Goal: Task Accomplishment & Management: Use online tool/utility

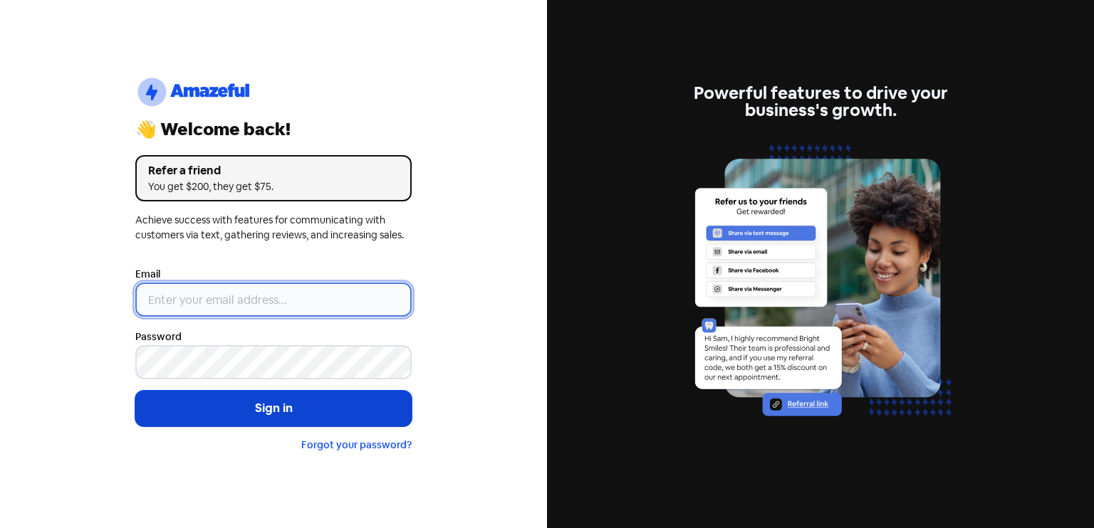
type input "[EMAIL_ADDRESS][DOMAIN_NAME]"
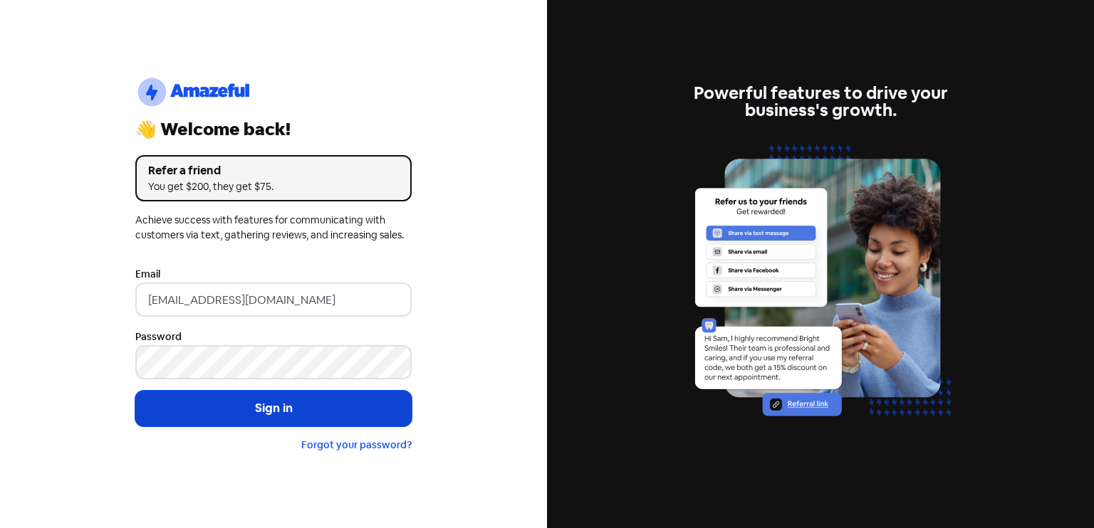
click at [268, 412] on button "Sign in" at bounding box center [273, 409] width 276 height 36
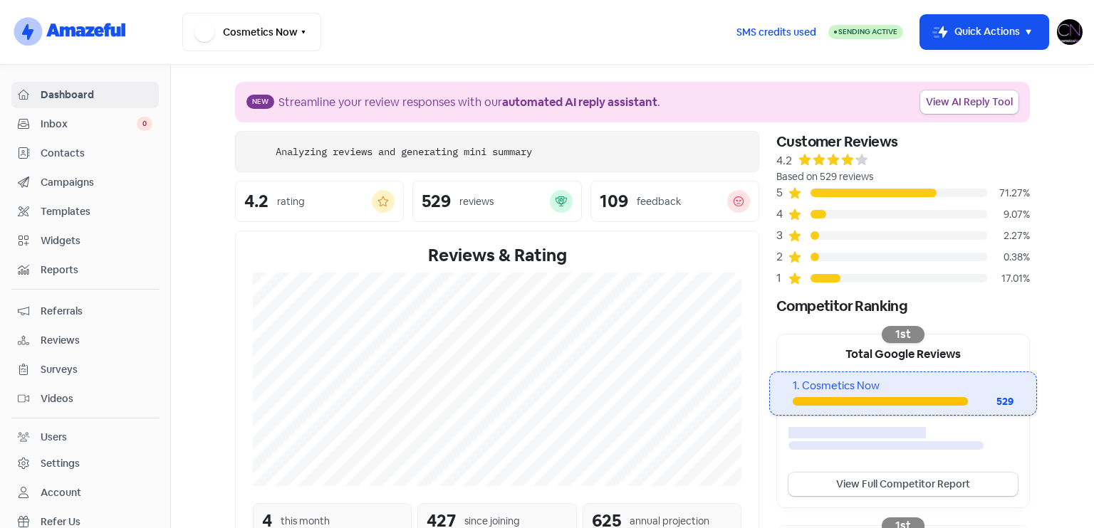
click at [59, 340] on span "Reviews" at bounding box center [97, 340] width 112 height 15
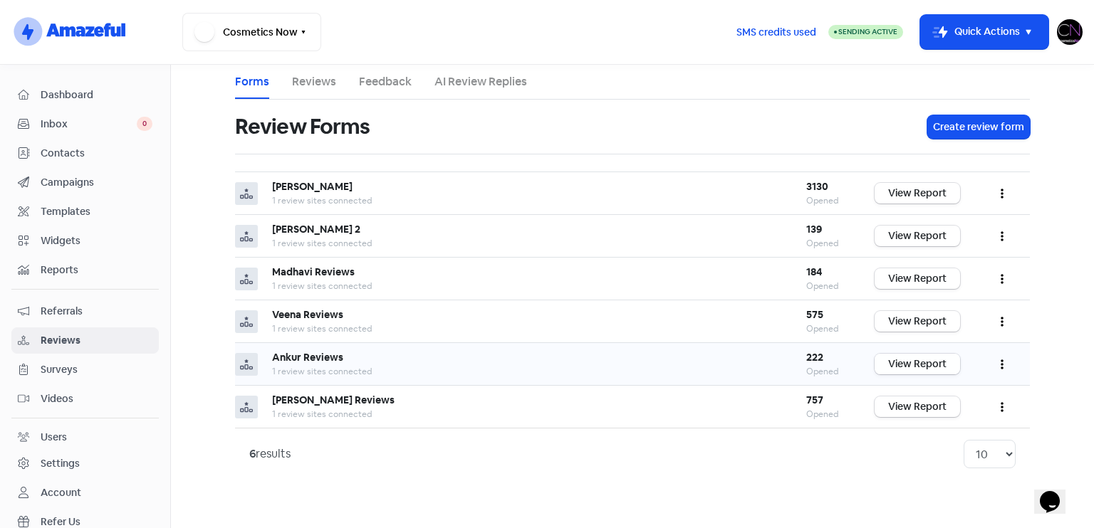
click at [904, 357] on link "View Report" at bounding box center [916, 364] width 85 height 21
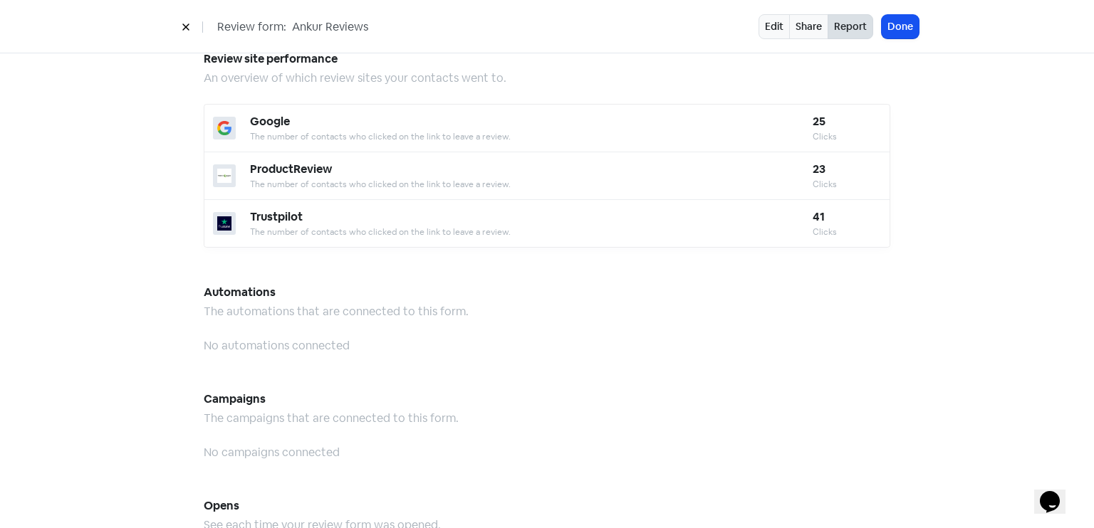
scroll to position [632, 0]
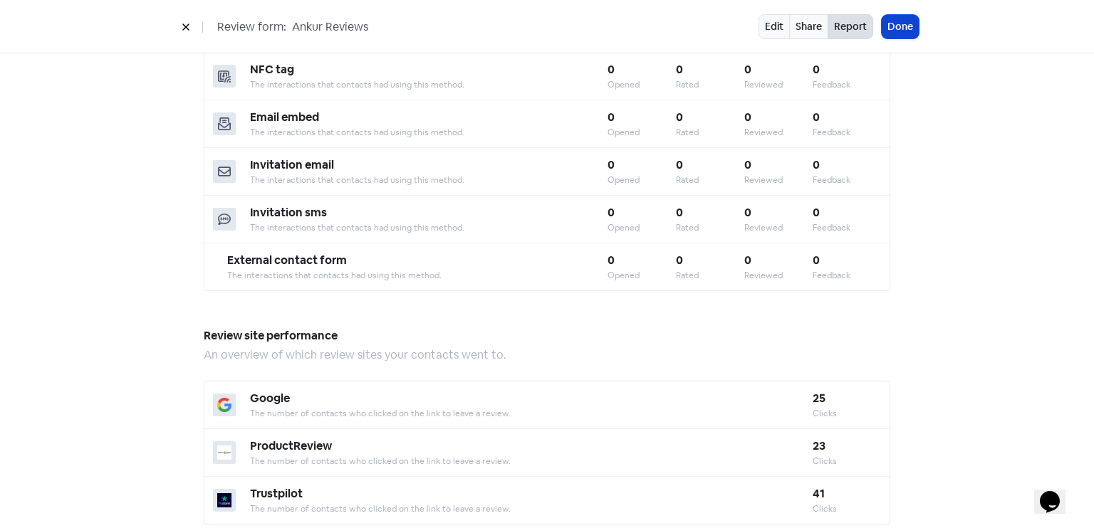
click at [904, 28] on button "Done" at bounding box center [900, 26] width 37 height 23
